Goal: Task Accomplishment & Management: Manage account settings

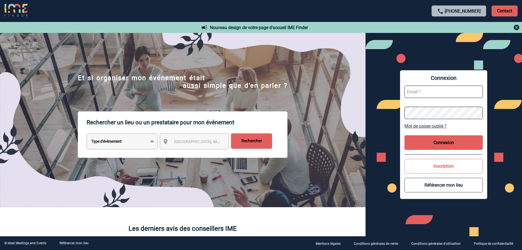
type input "[EMAIL_ADDRESS][DOMAIN_NAME]"
click at [439, 141] on button "Connexion" at bounding box center [443, 142] width 78 height 15
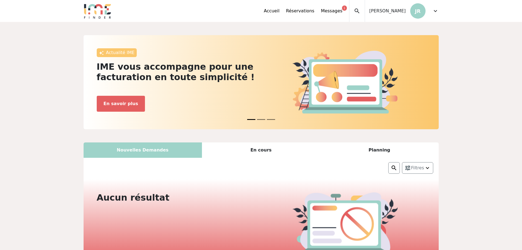
click at [347, 5] on div "Accueil Réservations Messages 1 Mes données personnelles Données société Mes ét…" at bounding box center [306, 11] width 85 height 22
click at [342, 11] on link "Messages 1" at bounding box center [331, 11] width 21 height 7
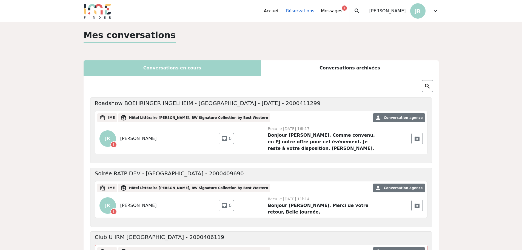
click at [311, 13] on link "Réservations" at bounding box center [300, 11] width 28 height 7
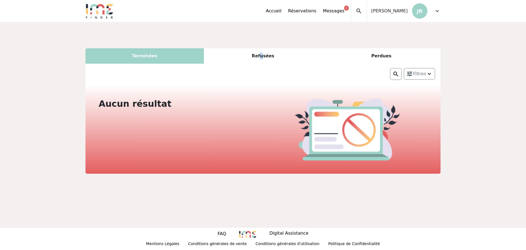
click at [262, 50] on div "Refusées" at bounding box center [263, 55] width 118 height 15
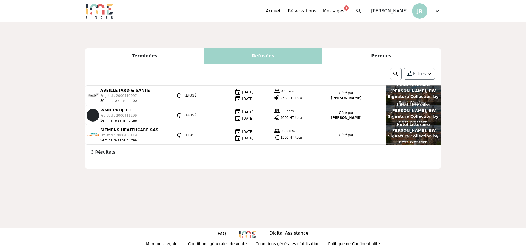
click at [376, 53] on div "Perdues" at bounding box center [381, 55] width 118 height 15
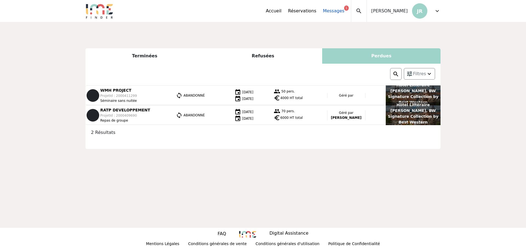
click at [344, 13] on link "Messages 1" at bounding box center [333, 11] width 21 height 7
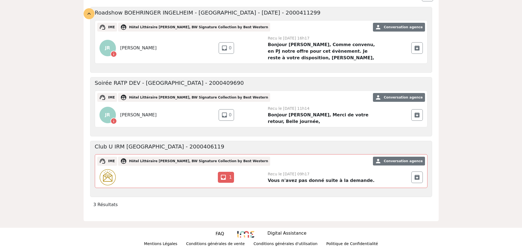
scroll to position [91, 0]
